Goal: Transaction & Acquisition: Download file/media

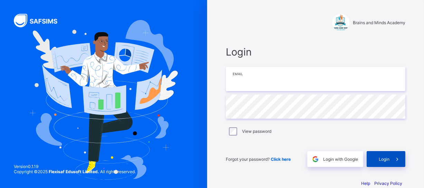
type input "**********"
click at [389, 158] on span "Login" at bounding box center [384, 159] width 11 height 5
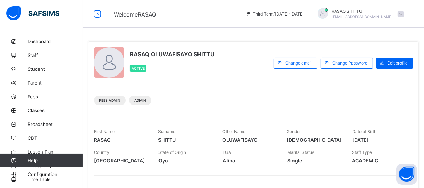
drag, startPoint x: 338, startPoint y: 114, endPoint x: 334, endPoint y: 113, distance: 4.3
click at [334, 113] on div "RASAQ OLUWAFISAYO SHITTU Active Change email Change Password Edit profile Fees …" at bounding box center [253, 131] width 331 height 181
click at [47, 124] on span "Broadsheet" at bounding box center [55, 124] width 55 height 6
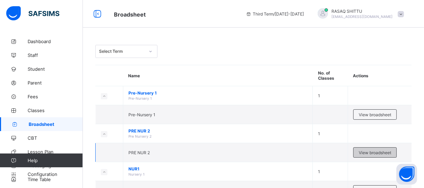
click at [369, 153] on span "View broadsheet" at bounding box center [375, 152] width 32 height 5
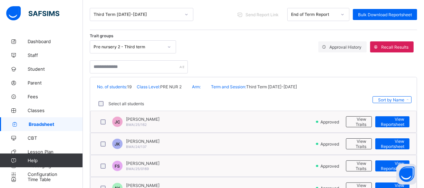
scroll to position [88, 0]
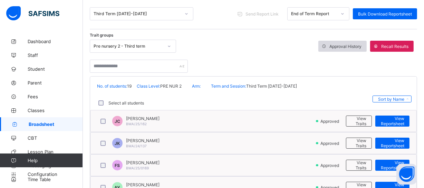
click at [348, 47] on span "Approval History" at bounding box center [345, 46] width 32 height 5
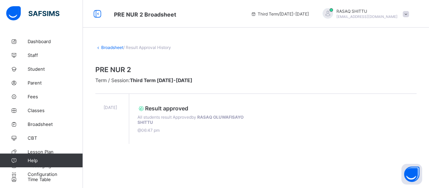
click at [98, 48] on icon at bounding box center [98, 47] width 6 height 5
click at [106, 48] on link "Broadsheet" at bounding box center [112, 47] width 22 height 5
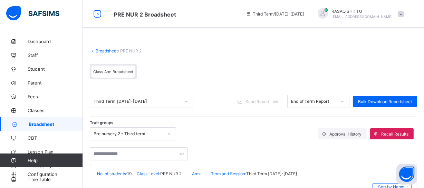
drag, startPoint x: 157, startPoint y: 57, endPoint x: 177, endPoint y: 63, distance: 20.5
click at [177, 63] on div "Broadsheet / PRE NUR 2 Class Arm Broadsheet" at bounding box center [253, 63] width 327 height 45
click at [177, 63] on div "Class Arm Broadsheet" at bounding box center [253, 73] width 327 height 26
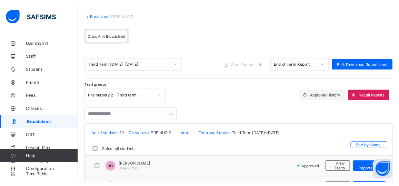
scroll to position [25, 0]
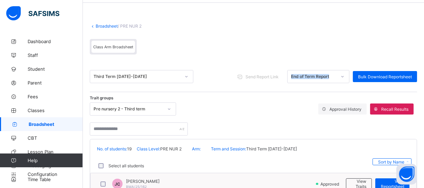
drag, startPoint x: 288, startPoint y: 67, endPoint x: 296, endPoint y: 69, distance: 8.5
click at [294, 69] on div "Third Term [DATE]-[DATE] Send Report Link End of Term Report Bulk Download Repo…" at bounding box center [253, 76] width 327 height 31
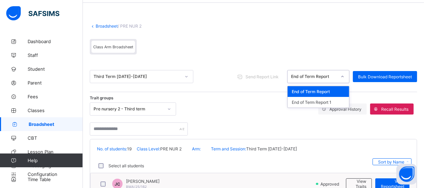
drag, startPoint x: 311, startPoint y: 77, endPoint x: 317, endPoint y: 76, distance: 5.9
click at [317, 76] on div "End of Term Report" at bounding box center [314, 76] width 46 height 5
click at [325, 101] on div "End of Term Report 1" at bounding box center [317, 102] width 61 height 11
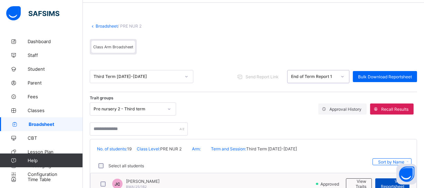
click at [388, 183] on span "View Reportsheet" at bounding box center [392, 184] width 24 height 10
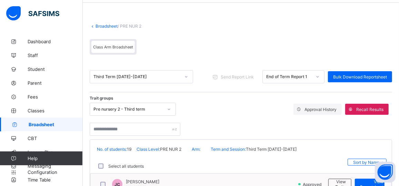
click at [236, 40] on div "Class Arm Broadsheet" at bounding box center [241, 49] width 303 height 26
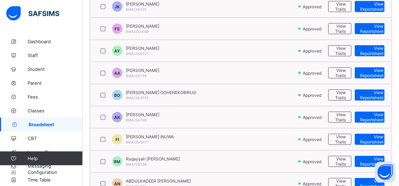
scroll to position [226, 0]
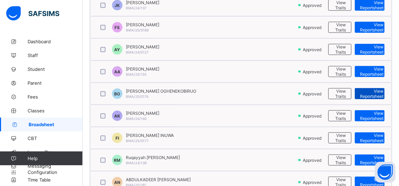
click at [370, 93] on span "View Reportsheet" at bounding box center [371, 93] width 23 height 10
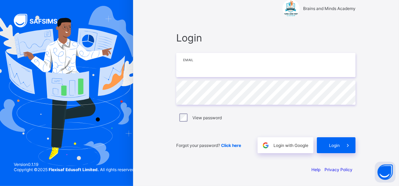
type input "**********"
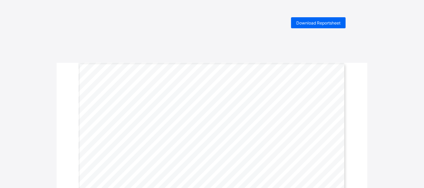
drag, startPoint x: 286, startPoint y: 65, endPoint x: 125, endPoint y: 20, distance: 167.4
drag, startPoint x: 125, startPoint y: 20, endPoint x: 59, endPoint y: -23, distance: 79.5
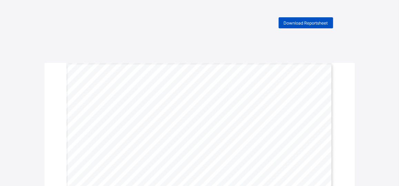
click at [305, 23] on span "Download Reportsheet" at bounding box center [306, 22] width 44 height 5
